Goal: Transaction & Acquisition: Purchase product/service

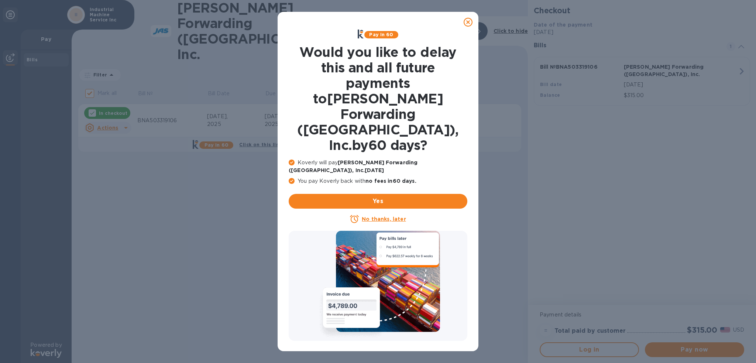
click at [467, 24] on icon at bounding box center [468, 22] width 9 height 9
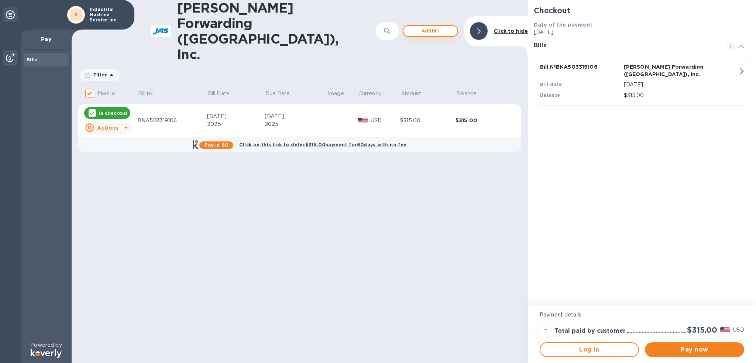
click at [437, 27] on span "Add bill" at bounding box center [431, 31] width 42 height 9
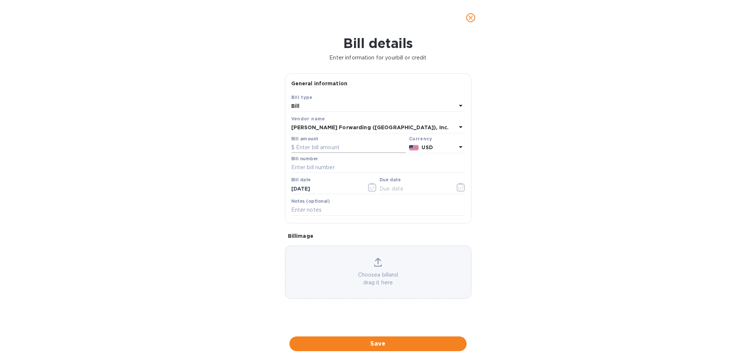
click at [359, 147] on input "text" at bounding box center [348, 147] width 115 height 11
type input "270.00"
type input "b"
type input "BNA503285358"
click at [462, 189] on icon "button" at bounding box center [461, 187] width 8 height 9
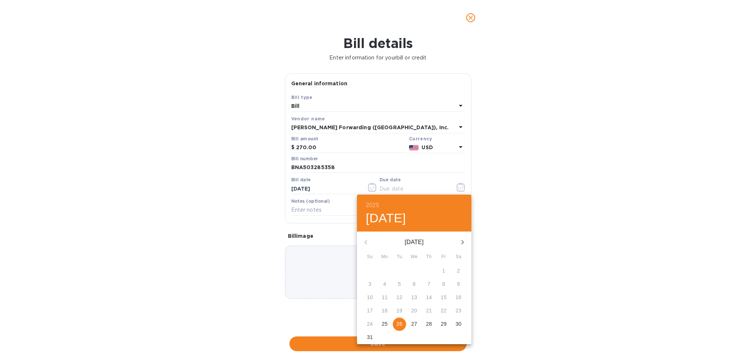
click at [403, 325] on span "26" at bounding box center [399, 323] width 13 height 7
type input "[DATE]"
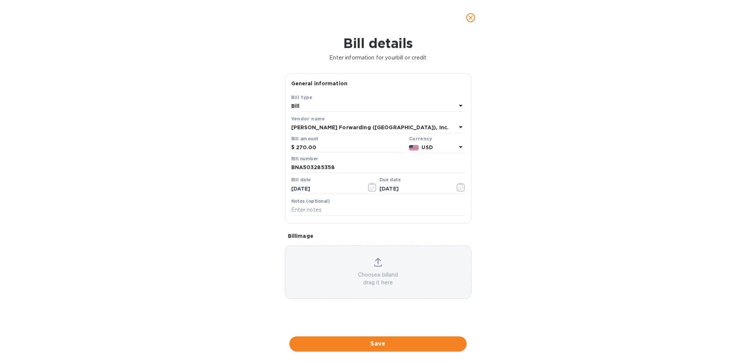
click at [396, 347] on span "Save" at bounding box center [377, 343] width 165 height 9
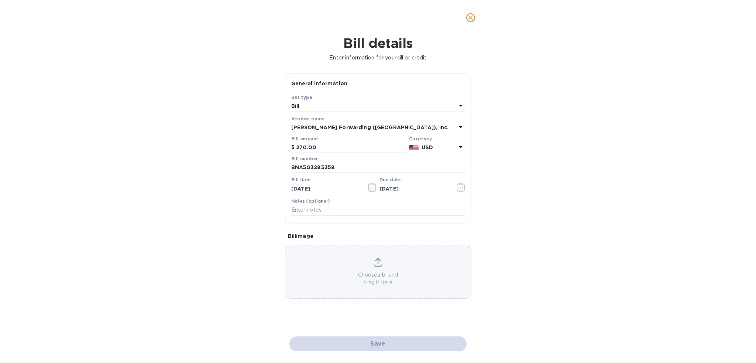
checkbox input "false"
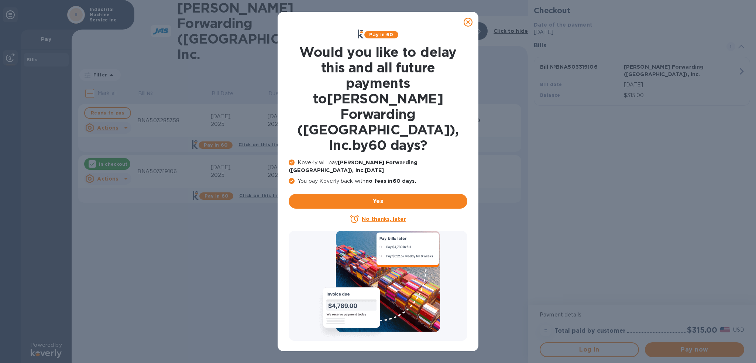
click at [472, 24] on icon at bounding box center [468, 22] width 9 height 9
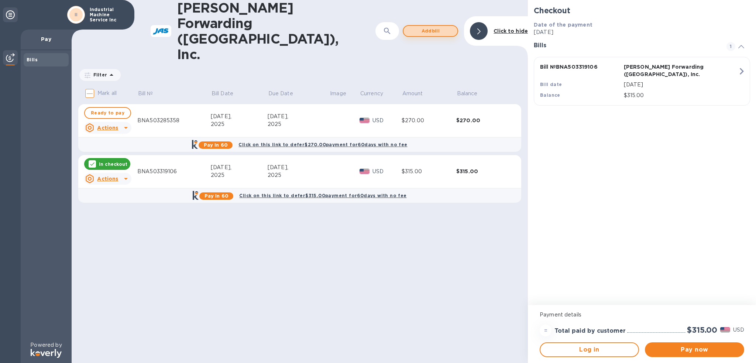
click at [434, 27] on span "Add bill" at bounding box center [431, 31] width 42 height 9
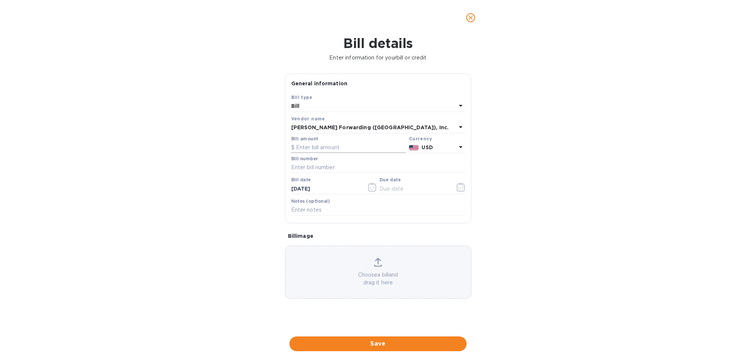
click at [325, 148] on input "text" at bounding box center [348, 147] width 115 height 11
type input "270.00"
type input "BNA503320991"
click at [457, 191] on icon "button" at bounding box center [461, 187] width 8 height 9
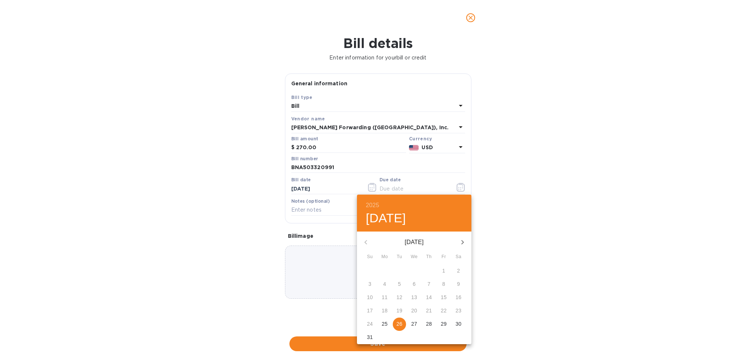
click at [400, 323] on p "26" at bounding box center [400, 323] width 6 height 7
type input "[DATE]"
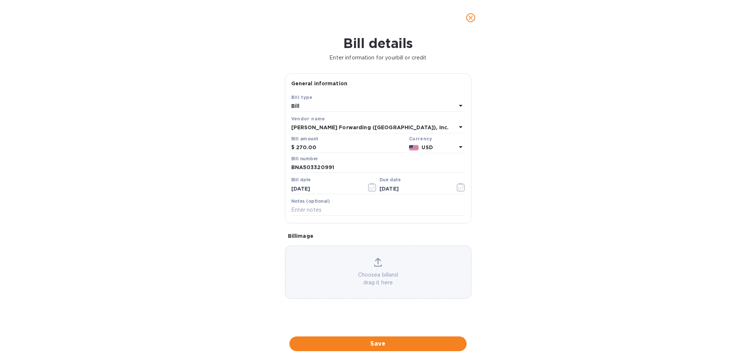
click at [392, 346] on span "Save" at bounding box center [377, 343] width 165 height 9
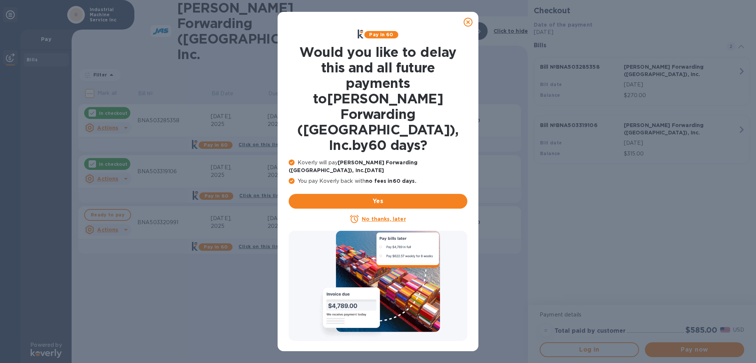
click at [468, 23] on icon at bounding box center [468, 22] width 9 height 9
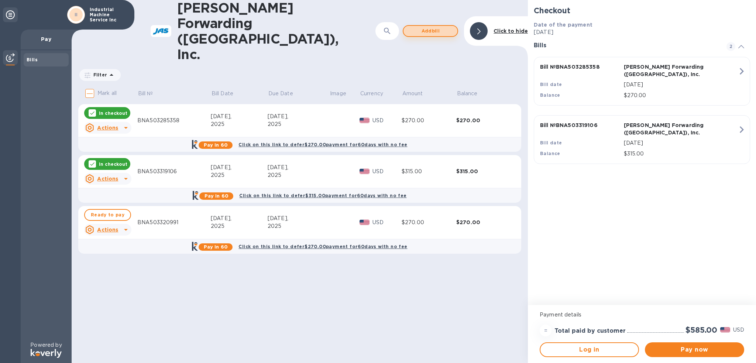
click at [439, 27] on span "Add bill" at bounding box center [431, 31] width 42 height 9
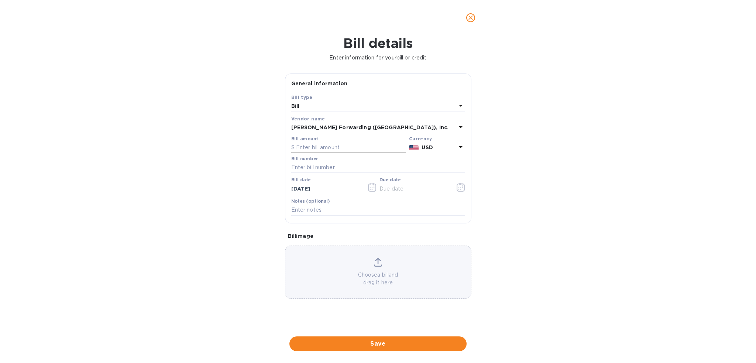
click at [320, 146] on input "text" at bounding box center [348, 147] width 115 height 11
type input "360.00"
type input "BNA503320987"
click at [455, 186] on button "button" at bounding box center [460, 187] width 17 height 18
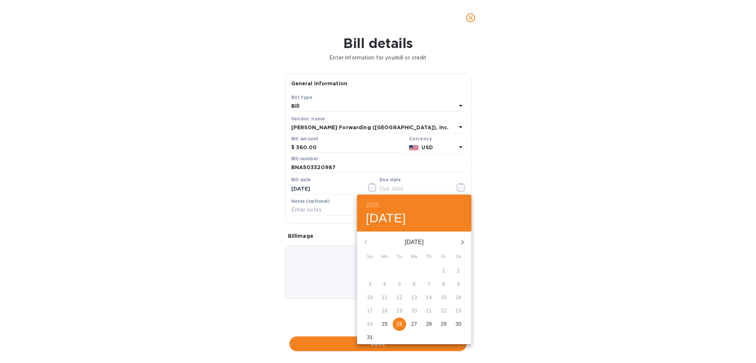
click at [401, 325] on p "26" at bounding box center [400, 323] width 6 height 7
type input "[DATE]"
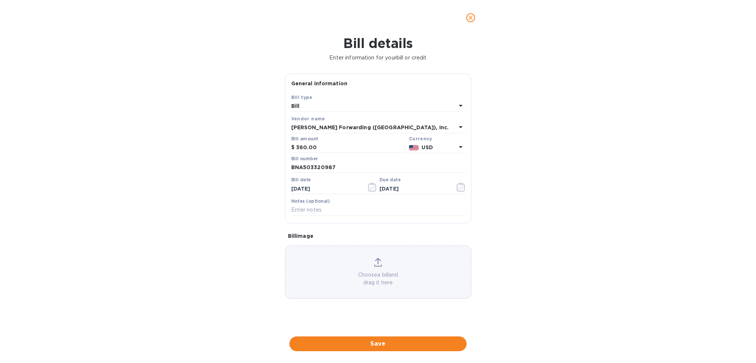
click at [398, 341] on span "Save" at bounding box center [377, 343] width 165 height 9
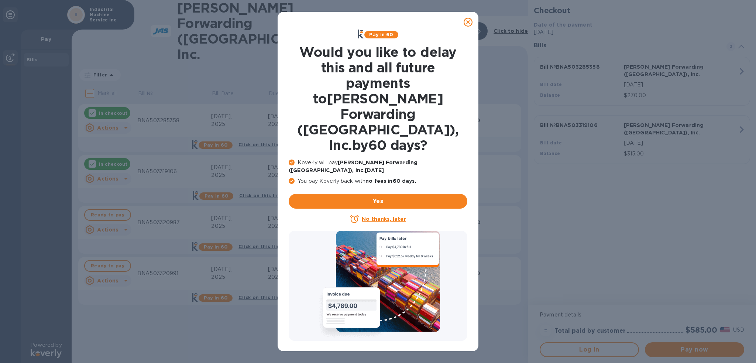
click at [468, 23] on icon at bounding box center [468, 22] width 9 height 9
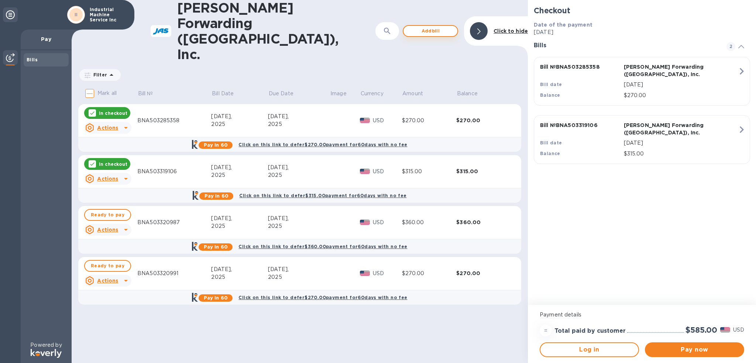
click at [415, 27] on span "Add bill" at bounding box center [431, 31] width 42 height 9
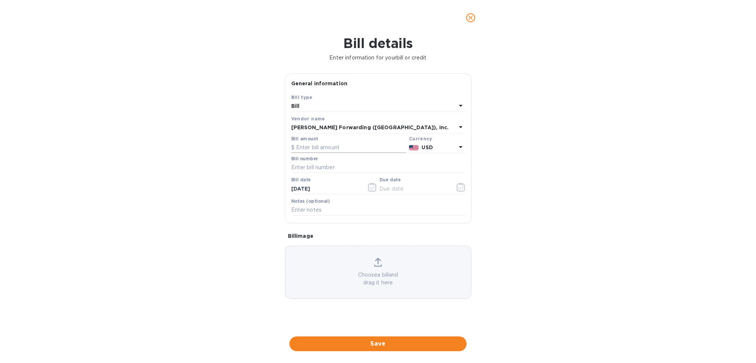
click at [327, 152] on input "text" at bounding box center [348, 147] width 115 height 11
type input "270.00"
type input "BNA503320977"
click at [460, 183] on button "button" at bounding box center [460, 187] width 17 height 18
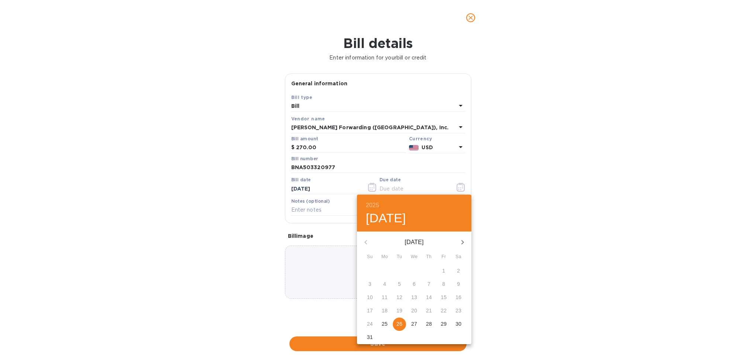
click at [401, 322] on p "26" at bounding box center [400, 323] width 6 height 7
type input "[DATE]"
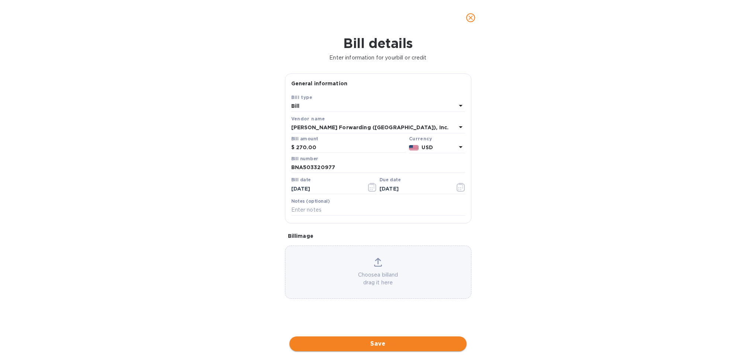
click at [388, 349] on button "Save" at bounding box center [378, 343] width 177 height 15
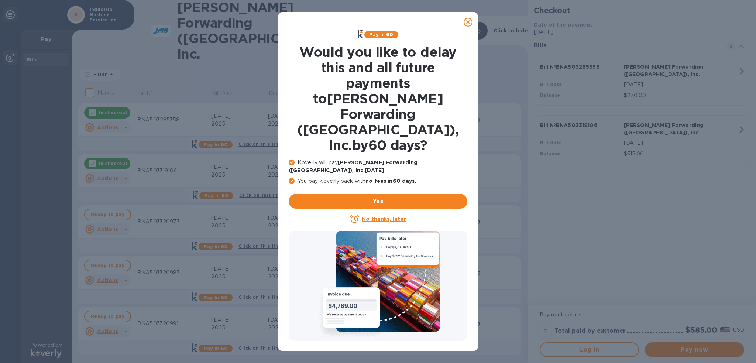
click at [466, 21] on icon at bounding box center [468, 22] width 9 height 9
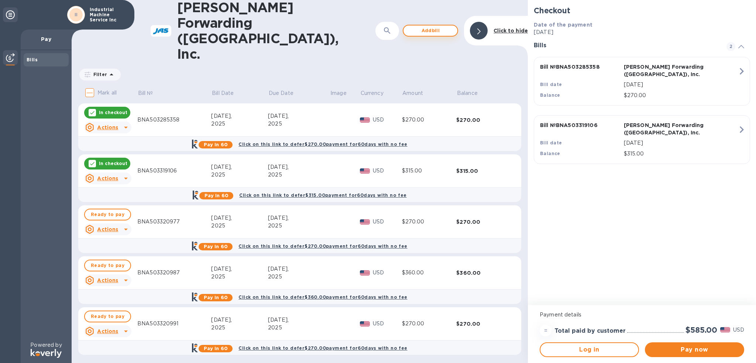
click at [430, 26] on span "Add bill" at bounding box center [431, 30] width 42 height 9
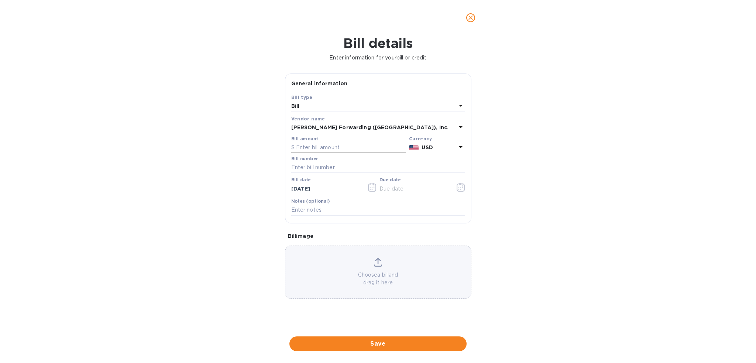
click at [318, 149] on input "text" at bounding box center [348, 147] width 115 height 11
type input "225.00"
type input "BNA503320989"
click at [458, 190] on icon "button" at bounding box center [461, 187] width 8 height 9
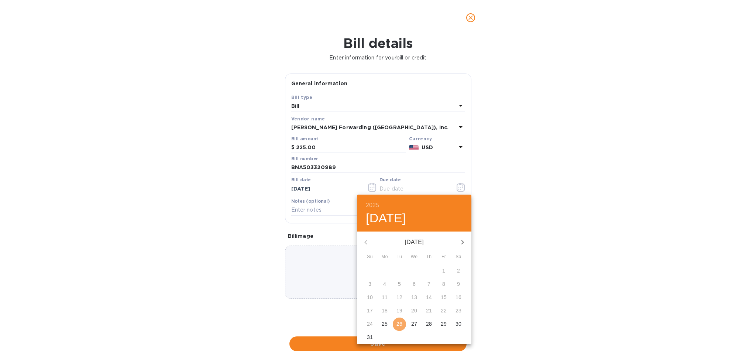
click at [397, 328] on button "26" at bounding box center [399, 324] width 13 height 13
type input "[DATE]"
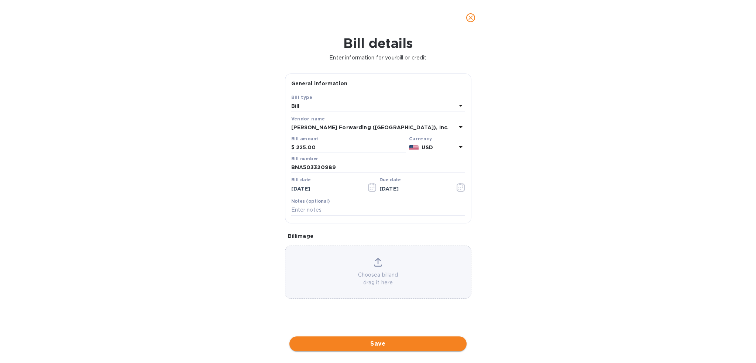
click at [413, 348] on span "Save" at bounding box center [377, 343] width 165 height 9
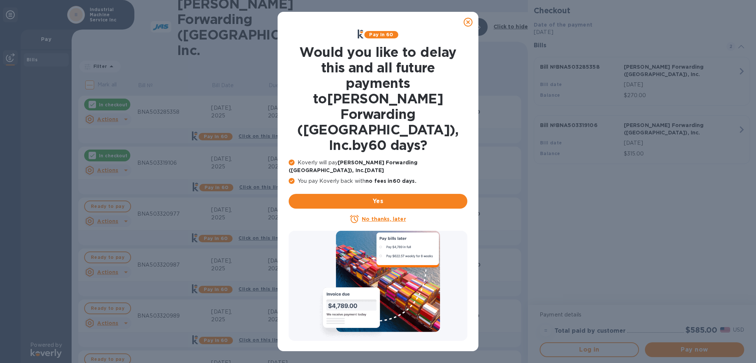
click at [465, 23] on icon at bounding box center [468, 22] width 9 height 9
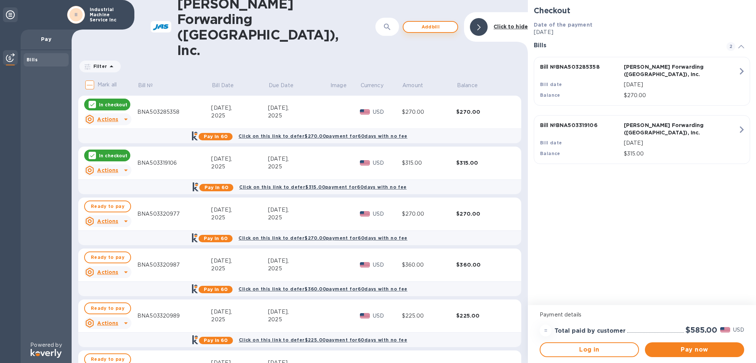
click at [424, 23] on span "Add bill" at bounding box center [431, 27] width 42 height 9
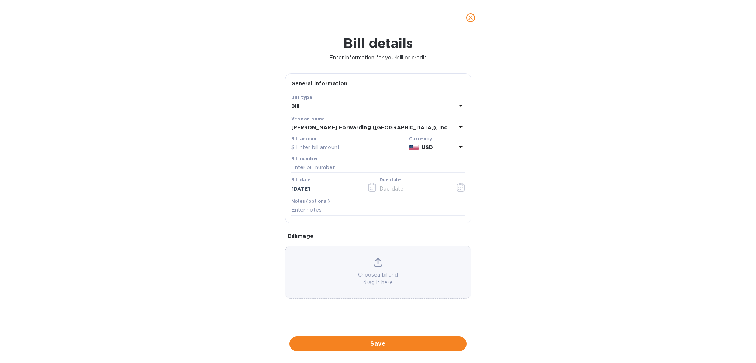
click at [323, 148] on input "text" at bounding box center [348, 147] width 115 height 11
type input "315.00"
type input "BNA503320985"
click at [462, 188] on icon "button" at bounding box center [462, 187] width 1 height 1
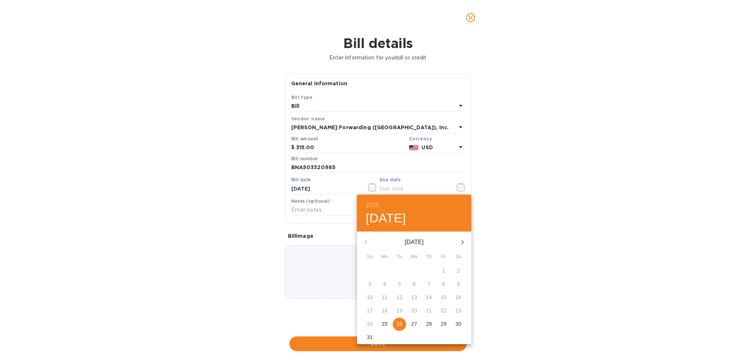
click at [400, 322] on p "26" at bounding box center [400, 323] width 6 height 7
type input "[DATE]"
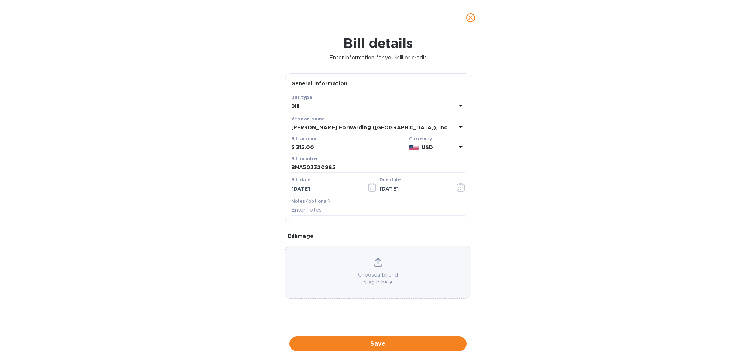
click at [402, 345] on span "Save" at bounding box center [377, 343] width 165 height 9
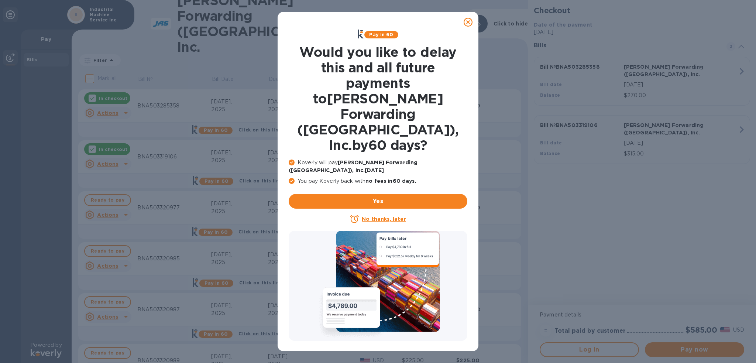
click at [469, 22] on icon at bounding box center [468, 22] width 9 height 9
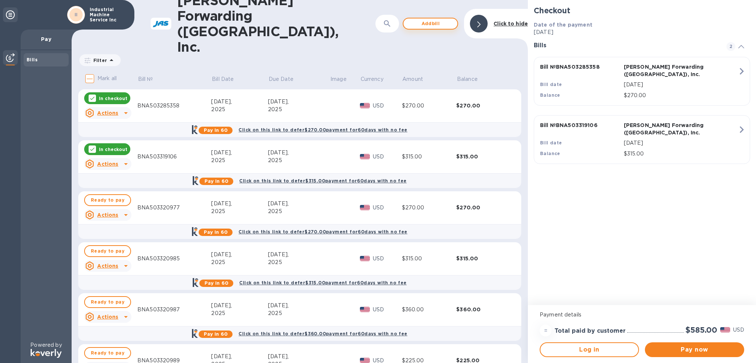
click at [421, 19] on span "Add bill" at bounding box center [431, 23] width 42 height 9
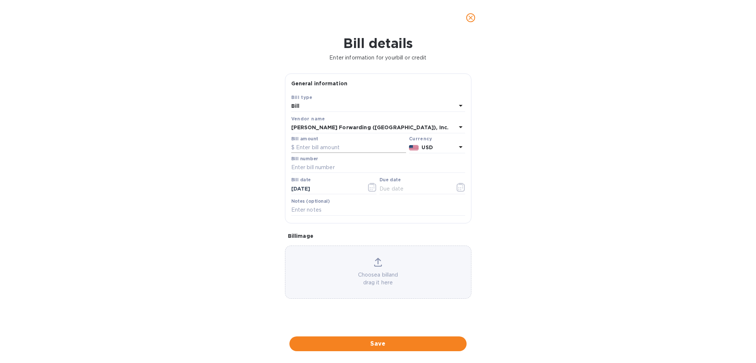
click at [336, 148] on input "text" at bounding box center [348, 147] width 115 height 11
type input "450.00"
type input "BNA503298823"
click at [464, 191] on icon "button" at bounding box center [461, 187] width 8 height 9
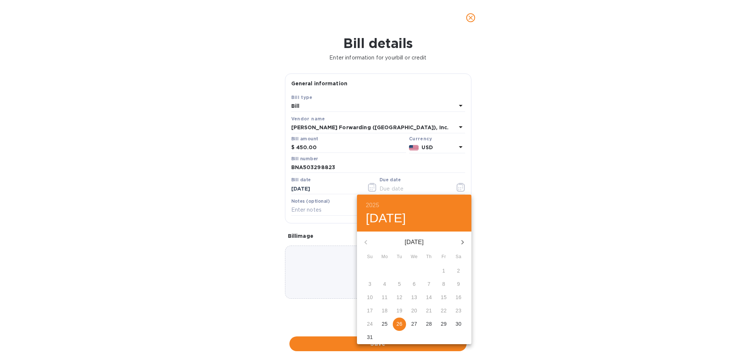
click at [399, 325] on p "26" at bounding box center [400, 323] width 6 height 7
type input "[DATE]"
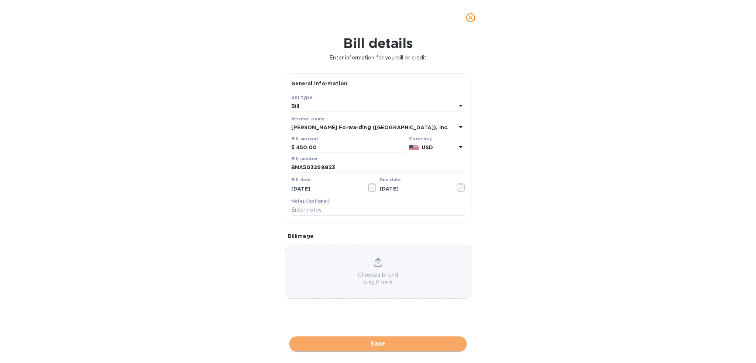
click at [399, 343] on span "Save" at bounding box center [377, 343] width 165 height 9
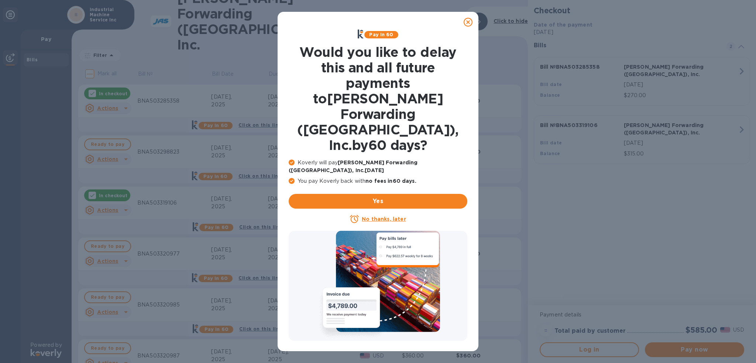
click at [468, 22] on icon at bounding box center [468, 22] width 9 height 9
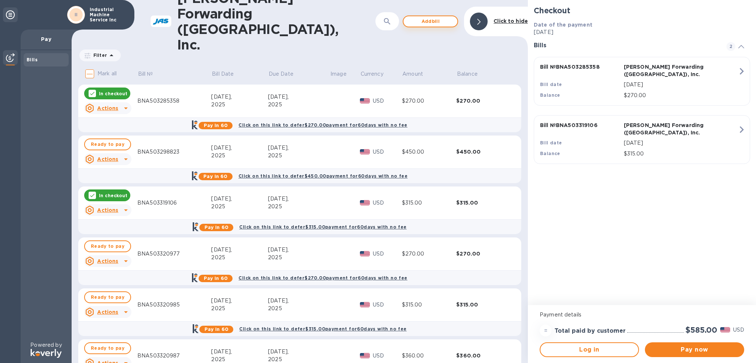
click at [427, 17] on span "Add bill" at bounding box center [431, 21] width 42 height 9
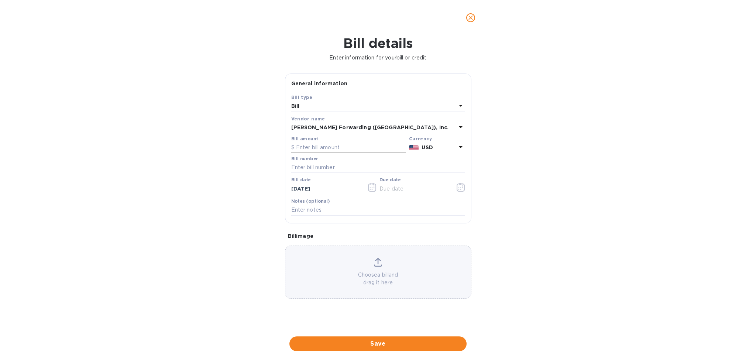
click at [332, 149] on input "text" at bounding box center [348, 147] width 115 height 11
type input "9,265.00"
type input "BNA503323885"
click at [462, 191] on icon "button" at bounding box center [461, 187] width 8 height 9
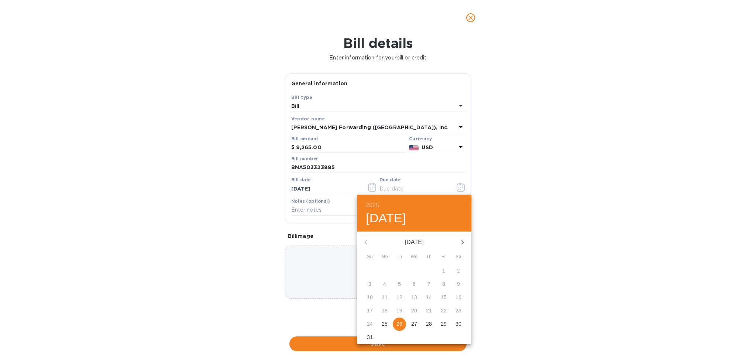
click at [394, 326] on span "26" at bounding box center [399, 323] width 13 height 7
type input "[DATE]"
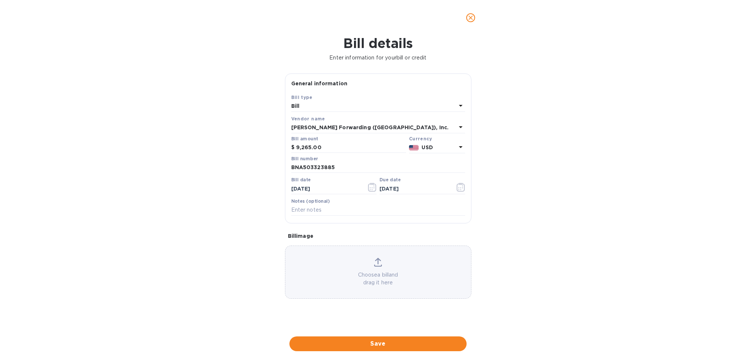
click at [409, 339] on span "Save" at bounding box center [377, 343] width 165 height 9
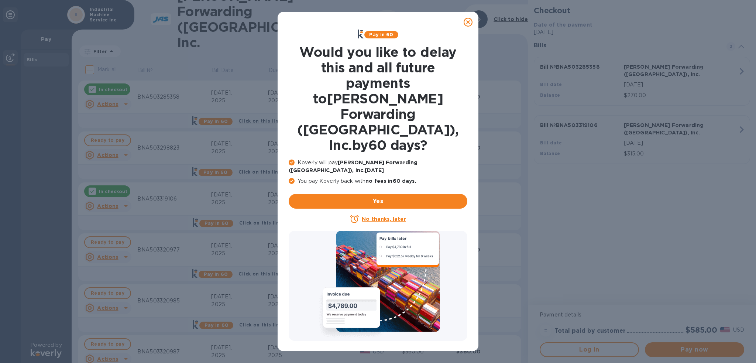
click at [470, 23] on icon at bounding box center [468, 22] width 9 height 9
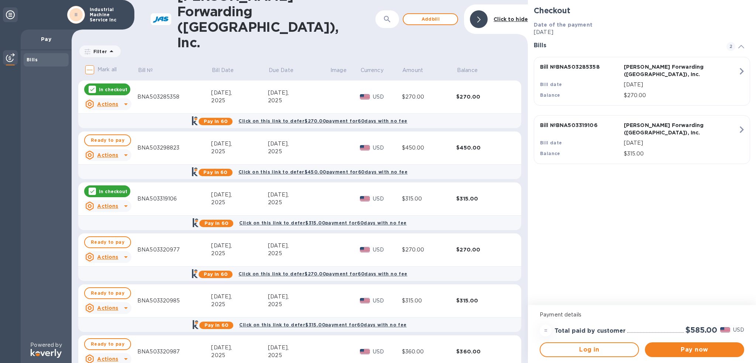
click at [89, 62] on input "Mark all" at bounding box center [90, 70] width 16 height 16
checkbox input "true"
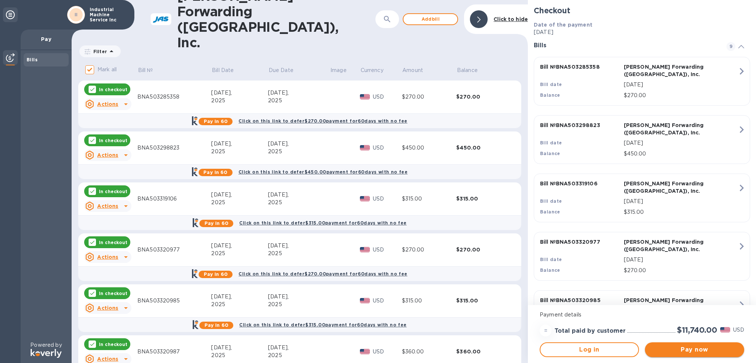
click at [706, 352] on span "Pay now" at bounding box center [695, 349] width 88 height 9
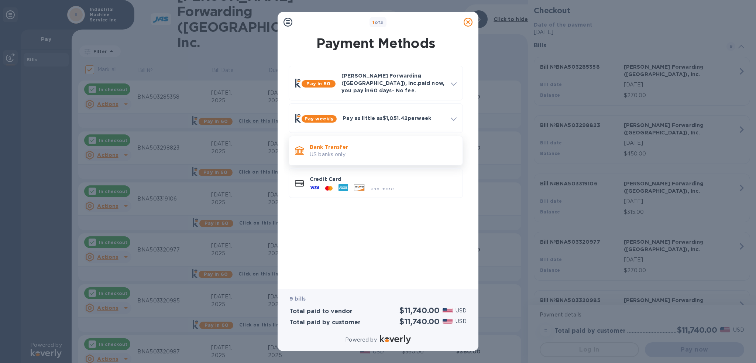
click at [342, 152] on p "US banks only." at bounding box center [383, 155] width 147 height 8
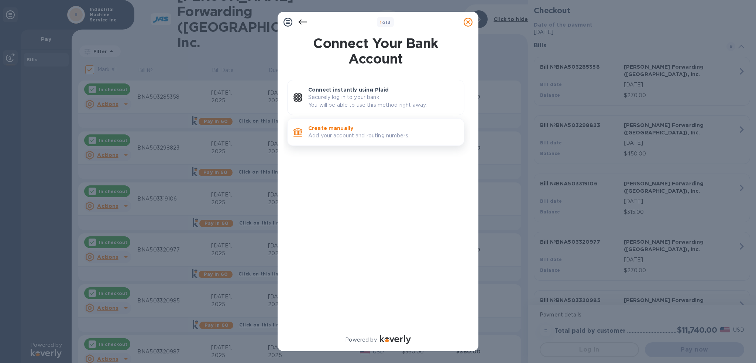
click at [361, 128] on p "Create manually" at bounding box center [383, 127] width 150 height 7
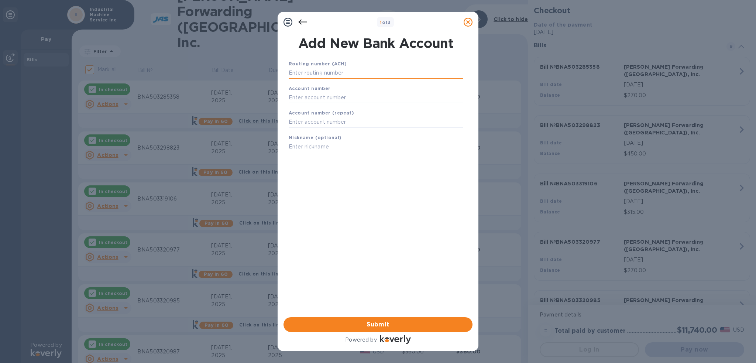
click at [313, 76] on input "text" at bounding box center [376, 73] width 174 height 11
type input "084307033"
type input "88003249"
type input "i"
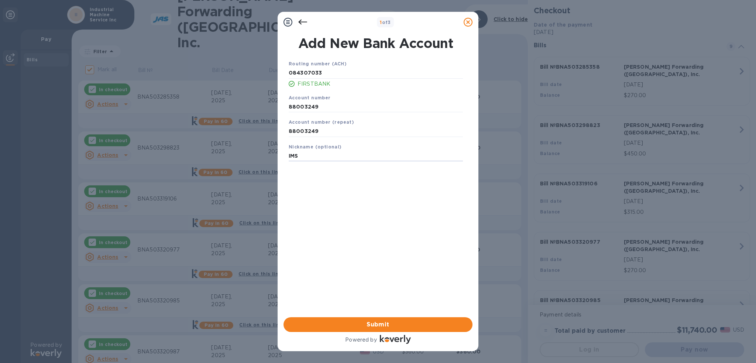
type input "IMS"
click at [410, 325] on span "Submit" at bounding box center [378, 324] width 177 height 9
